Goal: Find specific page/section: Find specific page/section

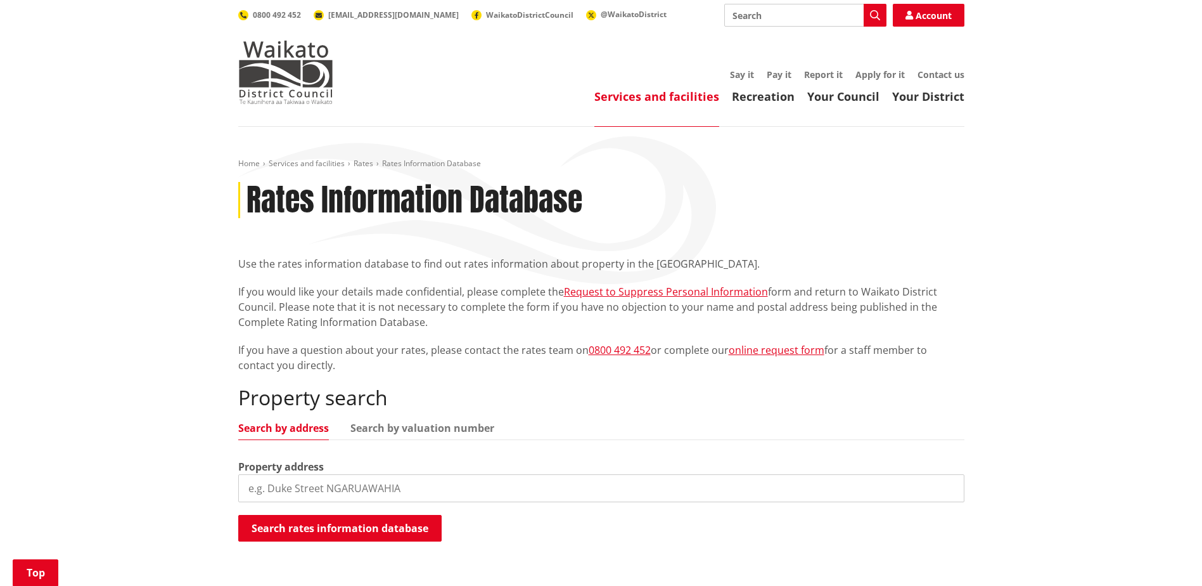
scroll to position [190, 0]
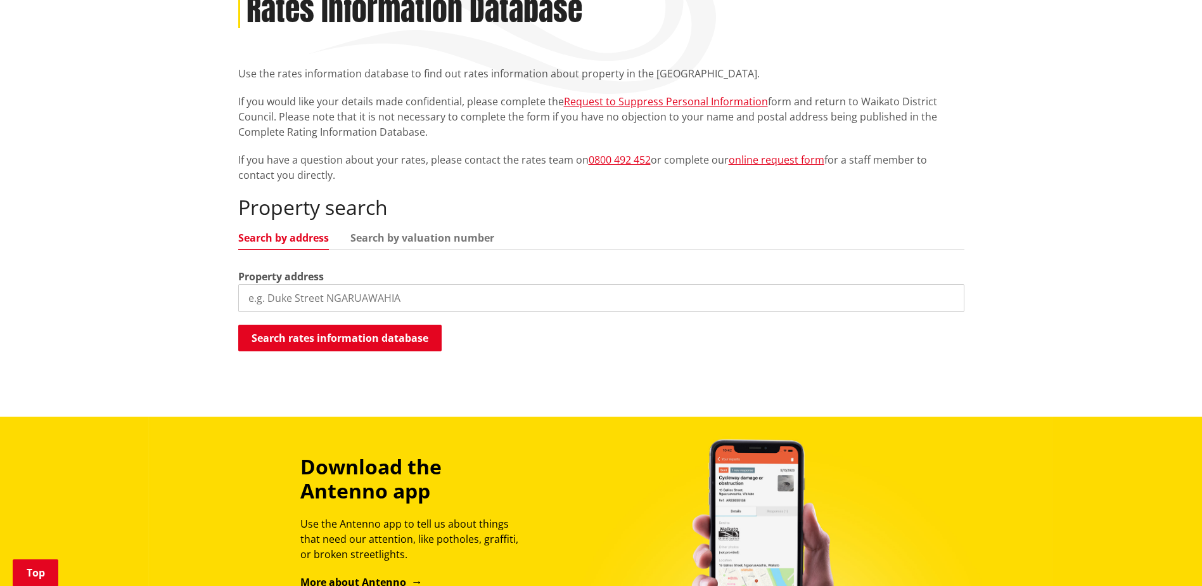
click at [383, 302] on input "search" at bounding box center [601, 298] width 726 height 28
click at [405, 245] on ul "Search by address Search by valuation number" at bounding box center [601, 241] width 726 height 17
click at [409, 240] on link "Search by valuation number" at bounding box center [423, 238] width 144 height 10
click at [269, 240] on link "Search by address" at bounding box center [283, 238] width 91 height 10
click at [464, 297] on input "search" at bounding box center [601, 298] width 726 height 28
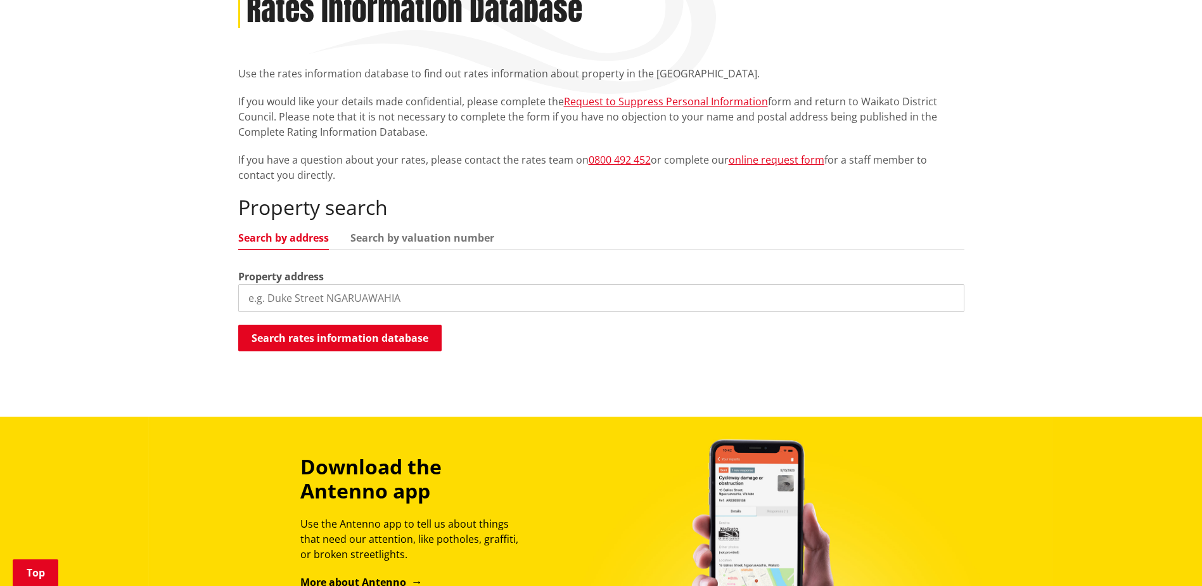
click at [368, 304] on input "search" at bounding box center [601, 298] width 726 height 28
paste input "Rutherfurd Road"
type input "Rutherfurd Road"
click at [387, 328] on button "Search rates information database" at bounding box center [339, 338] width 203 height 27
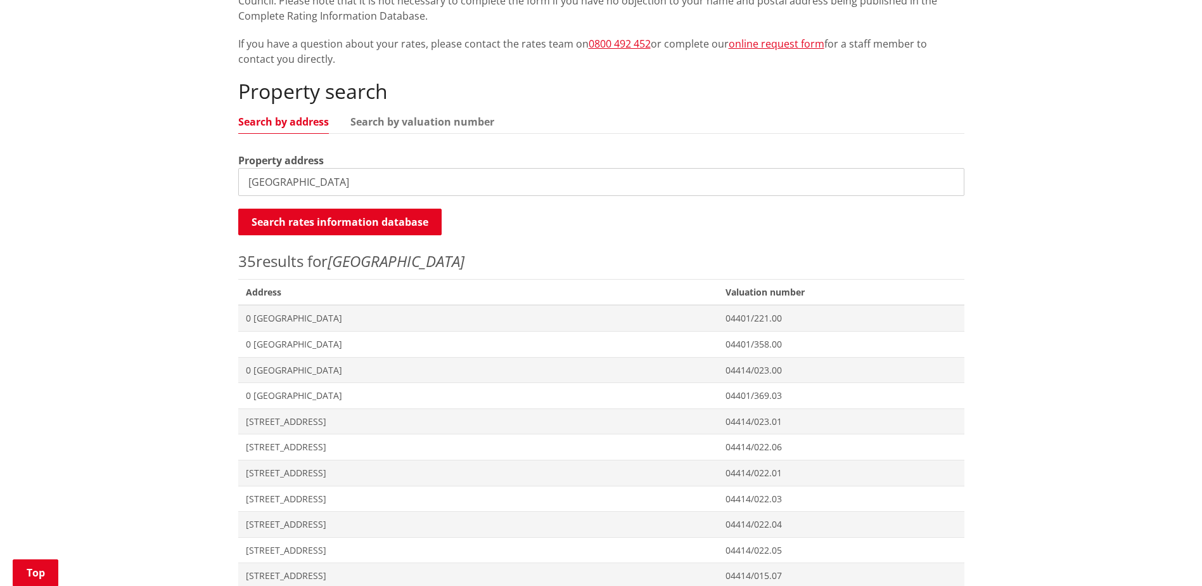
scroll to position [317, 0]
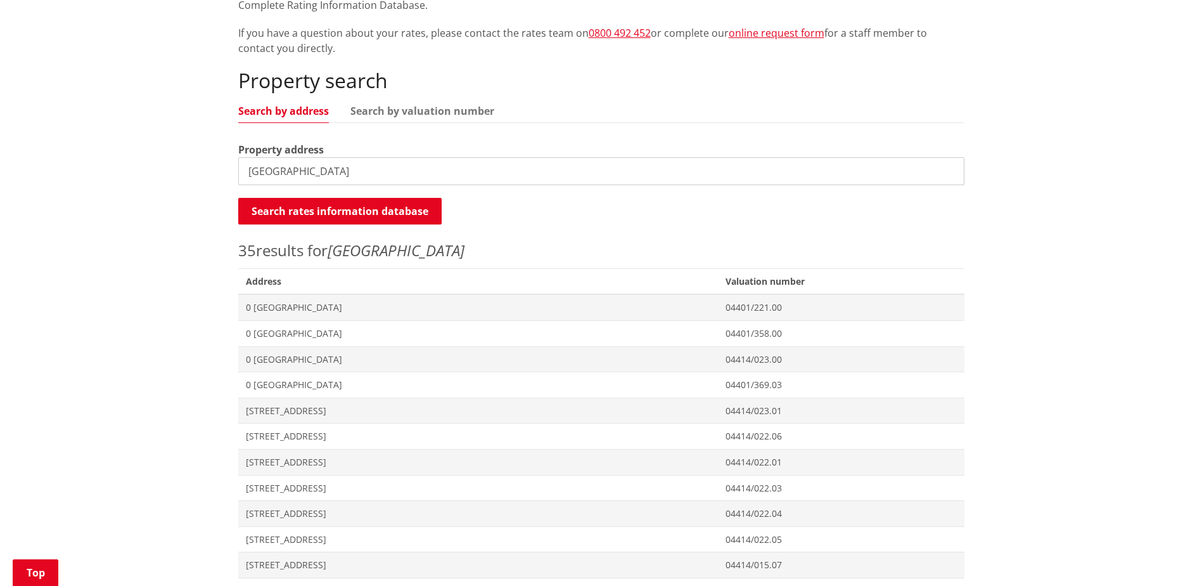
click at [666, 311] on span "0 [GEOGRAPHIC_DATA]" at bounding box center [478, 307] width 465 height 13
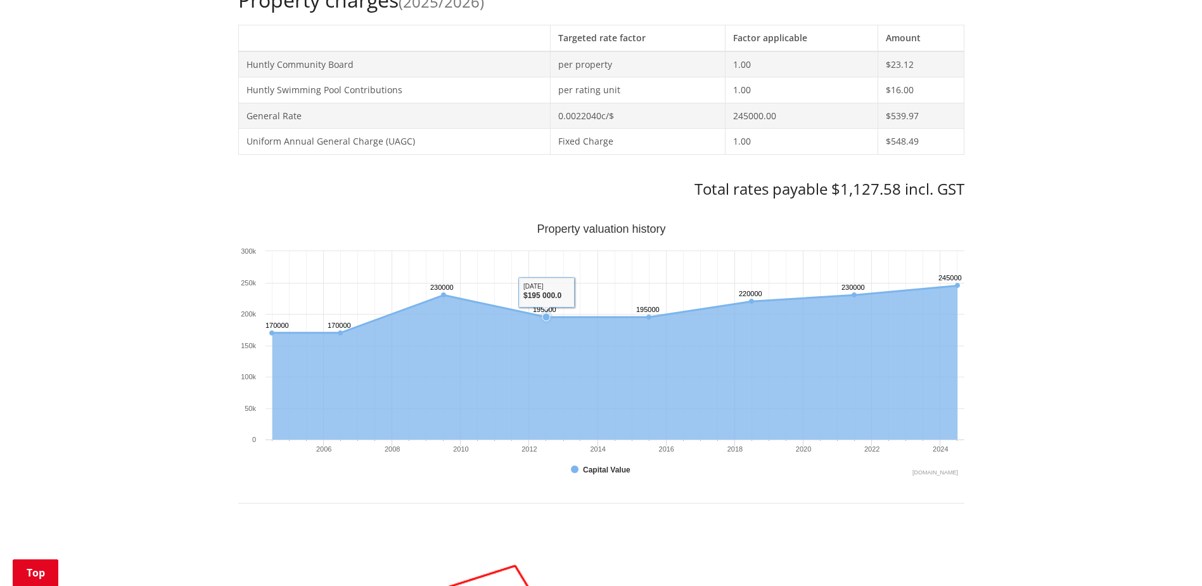
scroll to position [254, 0]
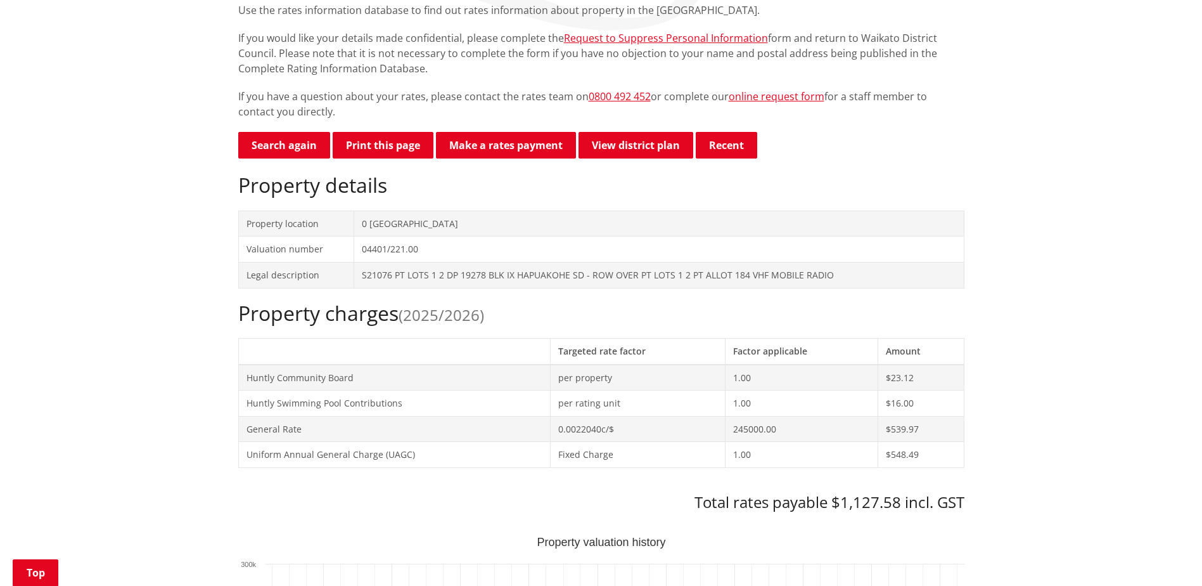
click at [641, 151] on link "View district plan" at bounding box center [636, 145] width 115 height 27
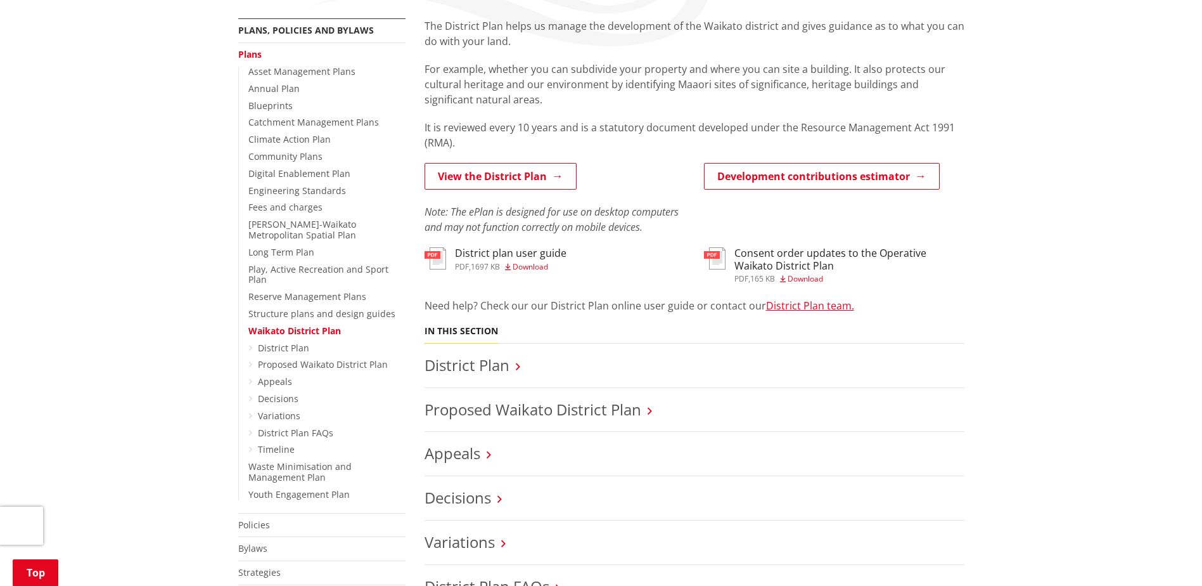
scroll to position [254, 0]
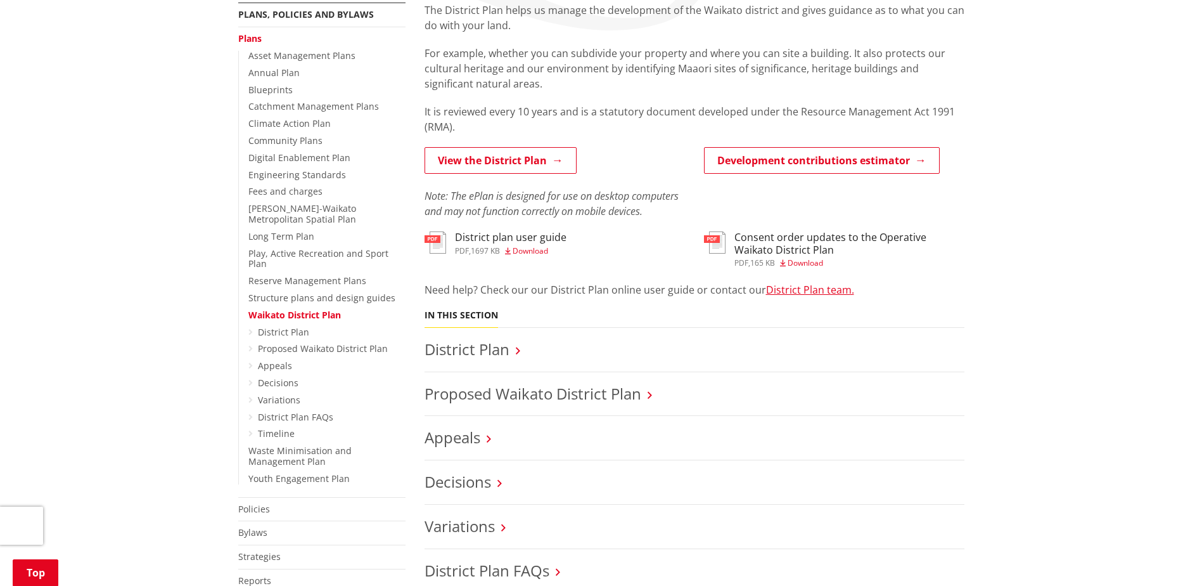
click at [512, 158] on link "View the District Plan" at bounding box center [501, 160] width 152 height 27
